Goal: Use online tool/utility: Utilize a website feature to perform a specific function

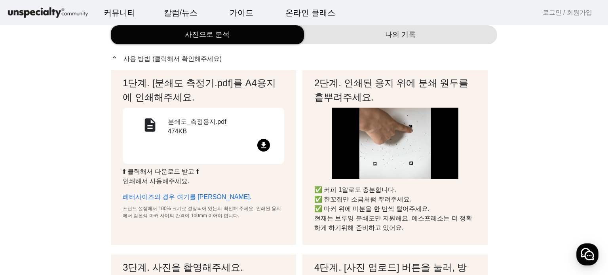
click at [267, 146] on mat-icon "file_download" at bounding box center [263, 145] width 13 height 13
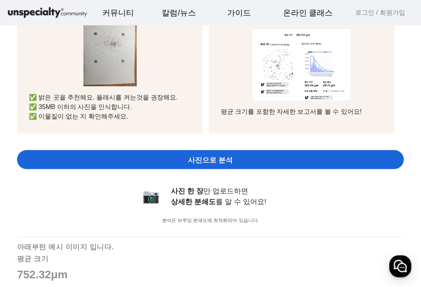
scroll to position [317, 0]
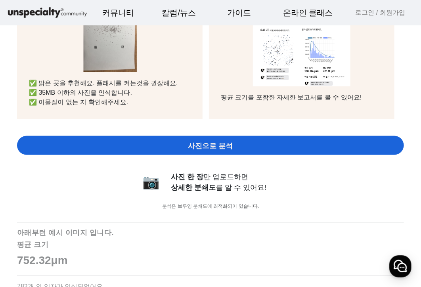
click at [206, 149] on span "사진으로 분석" at bounding box center [210, 146] width 45 height 11
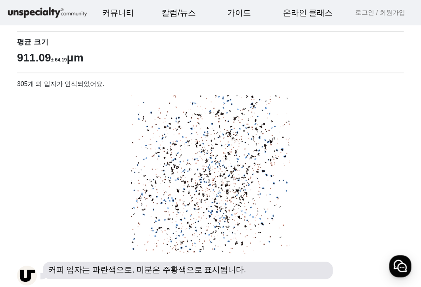
scroll to position [436, 0]
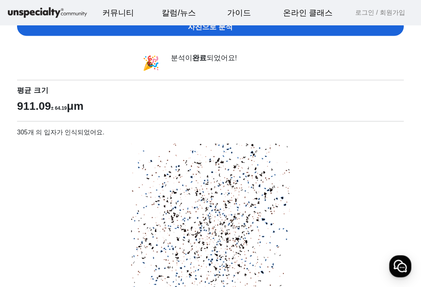
click at [216, 31] on span "사진으로 분석" at bounding box center [210, 27] width 45 height 11
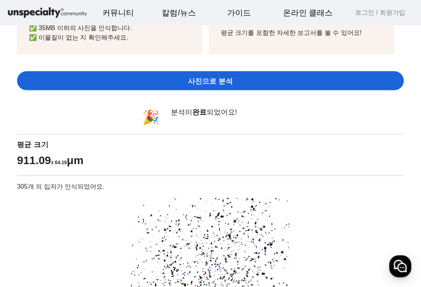
scroll to position [357, 0]
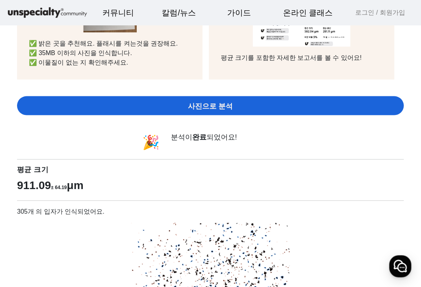
click at [228, 110] on span "사진으로 분석" at bounding box center [210, 106] width 45 height 11
click at [236, 141] on div "분석이 완료 되었어요!" at bounding box center [230, 142] width 119 height 21
click at [222, 103] on span "사진으로 분석" at bounding box center [210, 106] width 45 height 11
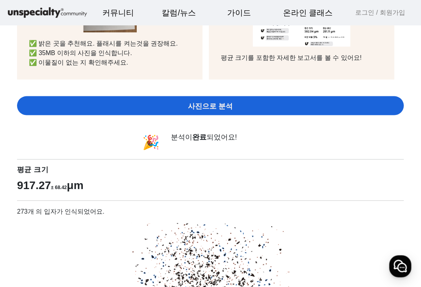
click at [188, 105] on div "사진으로 분석" at bounding box center [210, 105] width 387 height 19
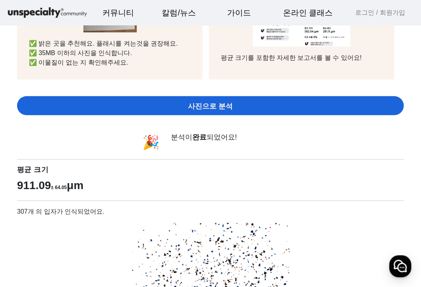
click at [195, 110] on span "사진으로 분석" at bounding box center [210, 106] width 45 height 11
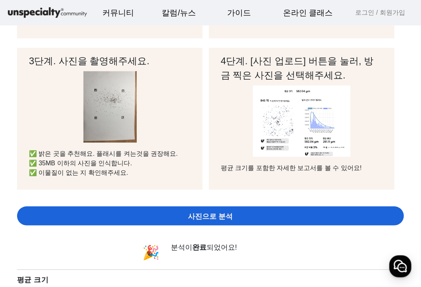
scroll to position [277, 0]
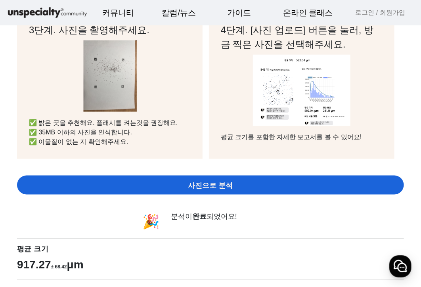
click at [170, 178] on div "사진으로 분석" at bounding box center [210, 184] width 387 height 19
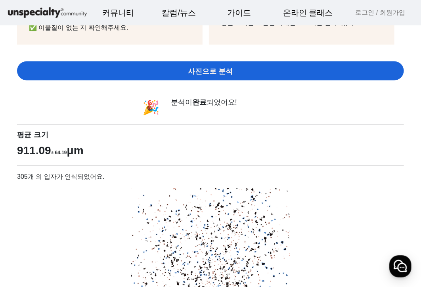
scroll to position [396, 0]
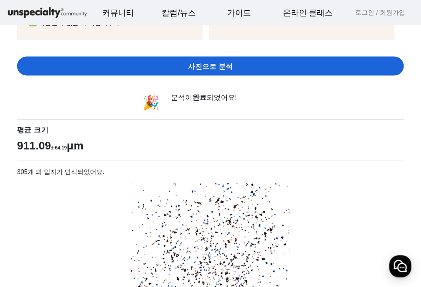
click at [216, 71] on span "사진으로 분석" at bounding box center [210, 66] width 45 height 11
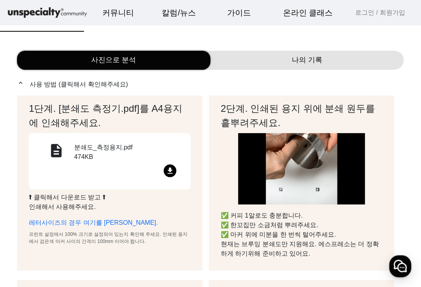
scroll to position [0, 0]
